Goal: Find contact information: Find contact information

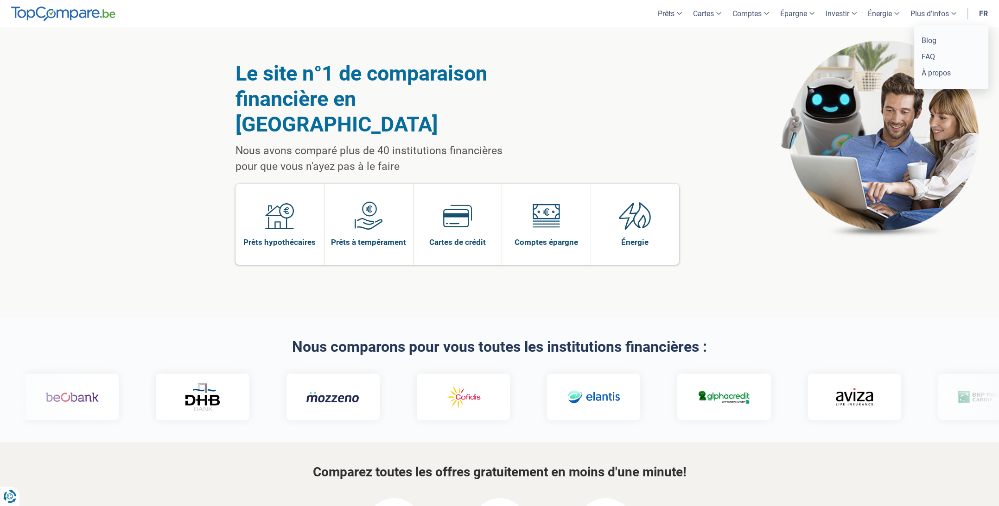
click at [925, 13] on link "Plus d'infos" at bounding box center [933, 13] width 57 height 27
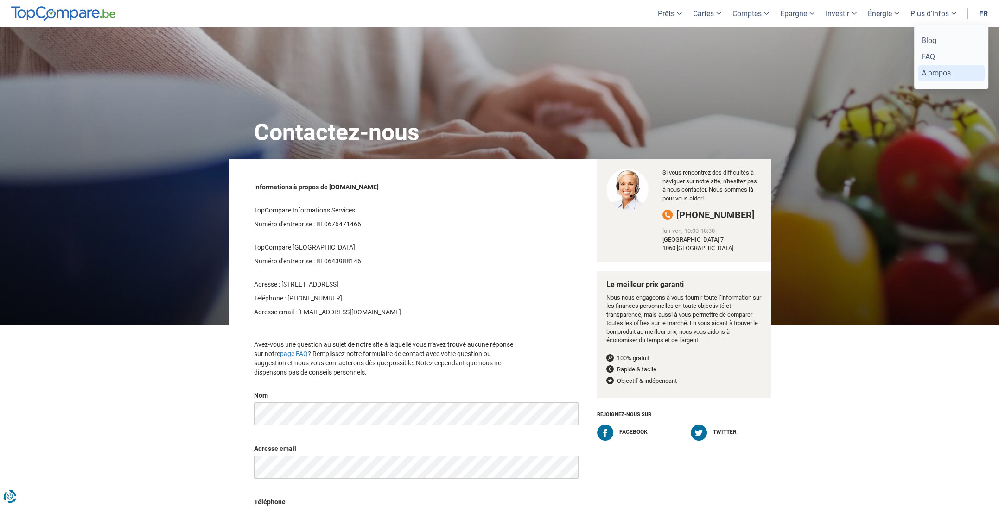
click at [944, 76] on link "À propos" at bounding box center [951, 73] width 67 height 16
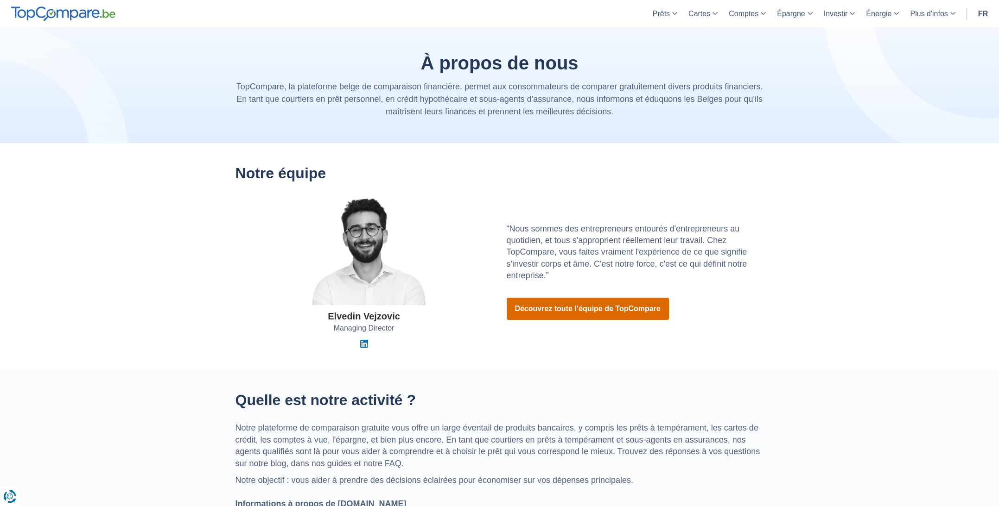
click at [527, 310] on link "Découvrez toute l’équipe de TopCompare" at bounding box center [587, 309] width 162 height 22
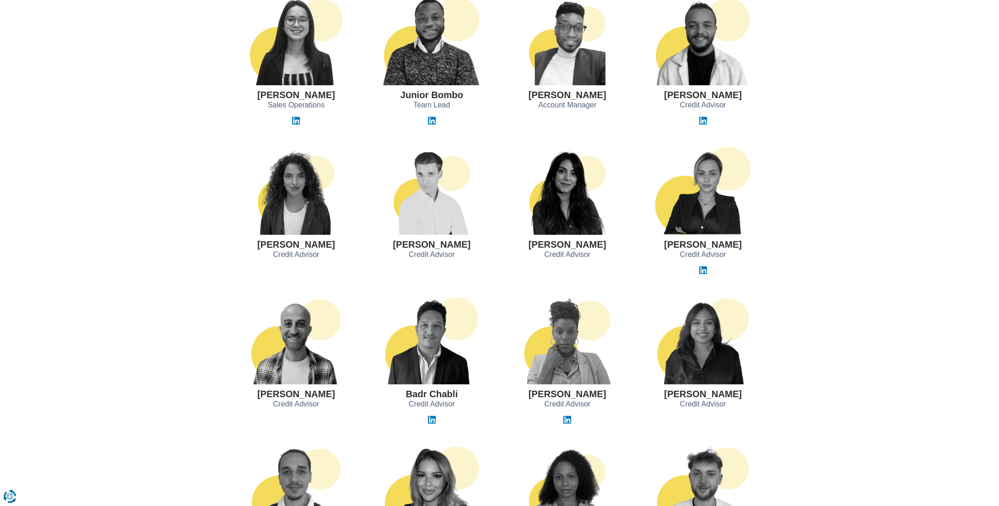
scroll to position [556, 0]
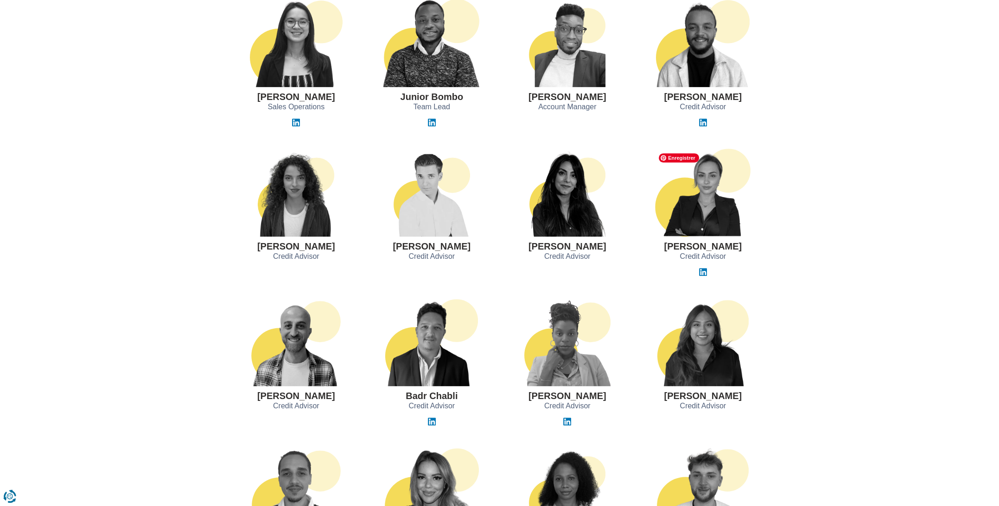
click at [701, 211] on img at bounding box center [702, 193] width 97 height 88
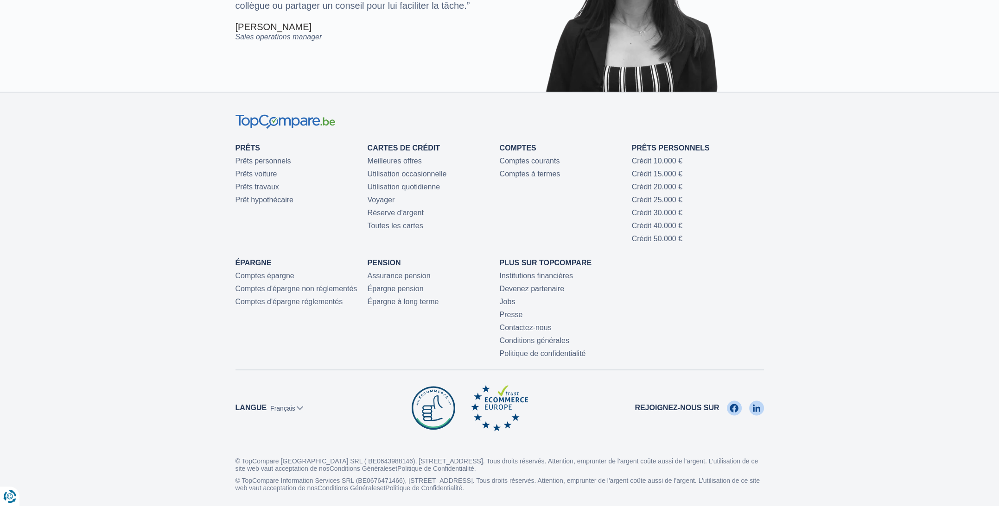
scroll to position [2132, 0]
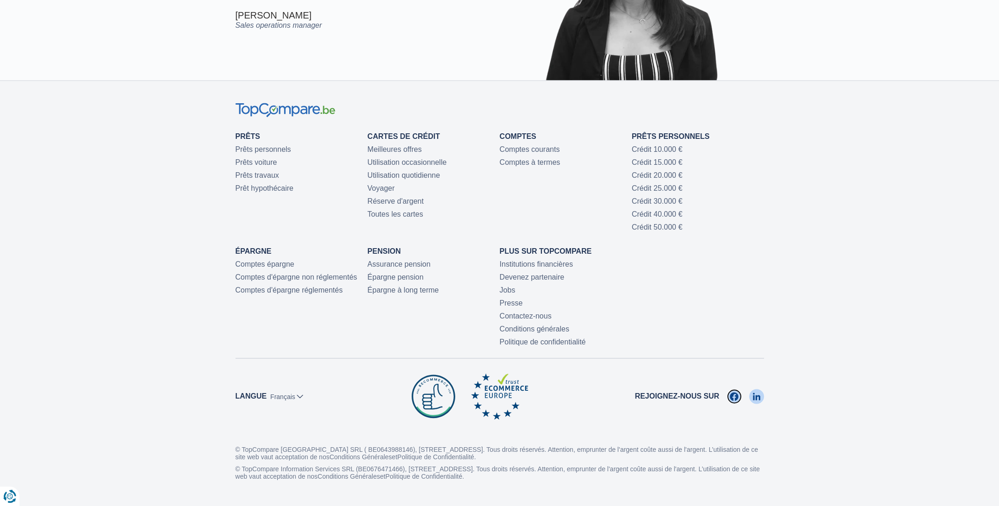
click at [734, 393] on img at bounding box center [733, 396] width 9 height 15
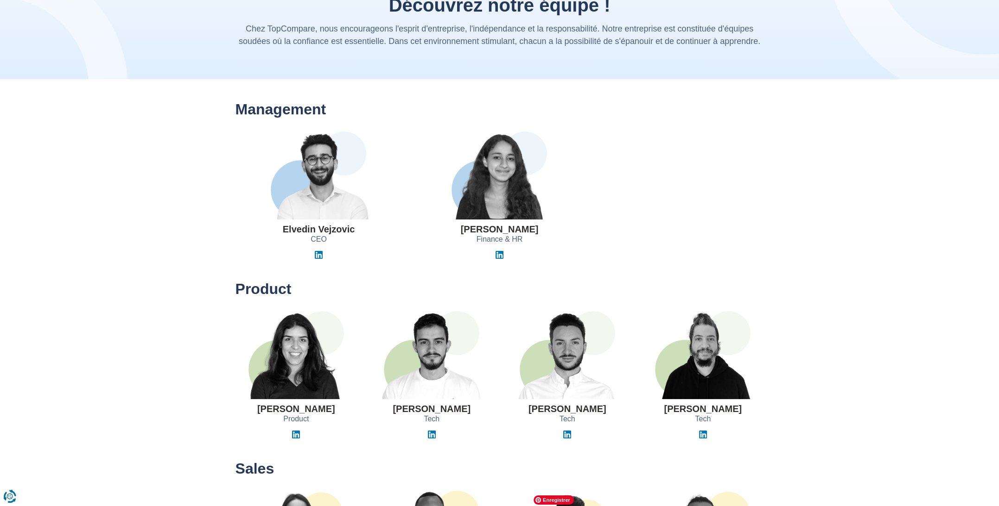
scroll to position [0, 0]
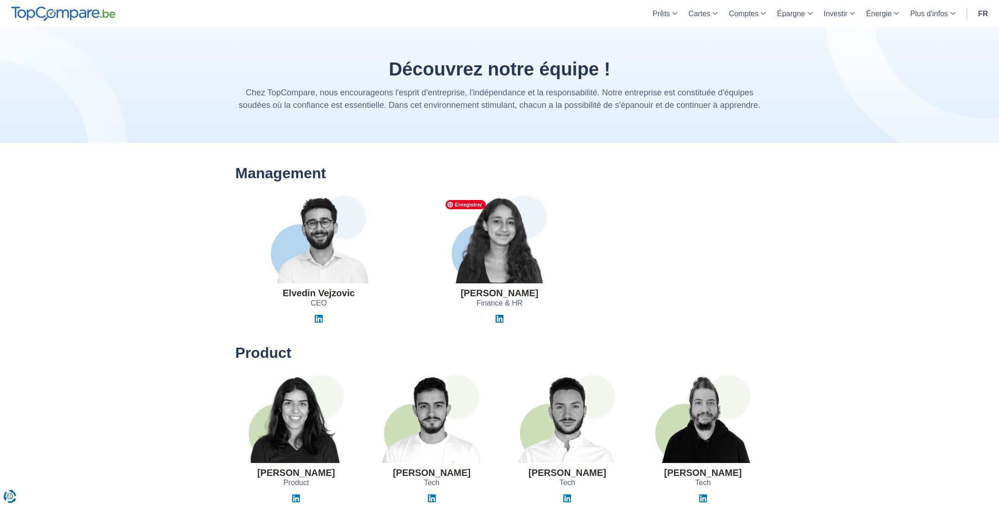
click at [504, 238] on img at bounding box center [499, 240] width 117 height 88
click at [498, 319] on img at bounding box center [499, 319] width 8 height 8
click at [508, 263] on img at bounding box center [499, 240] width 117 height 88
click at [499, 317] on img at bounding box center [499, 319] width 8 height 8
click at [936, 12] on link "Plus d'infos" at bounding box center [932, 13] width 56 height 27
